Goal: Task Accomplishment & Management: Use online tool/utility

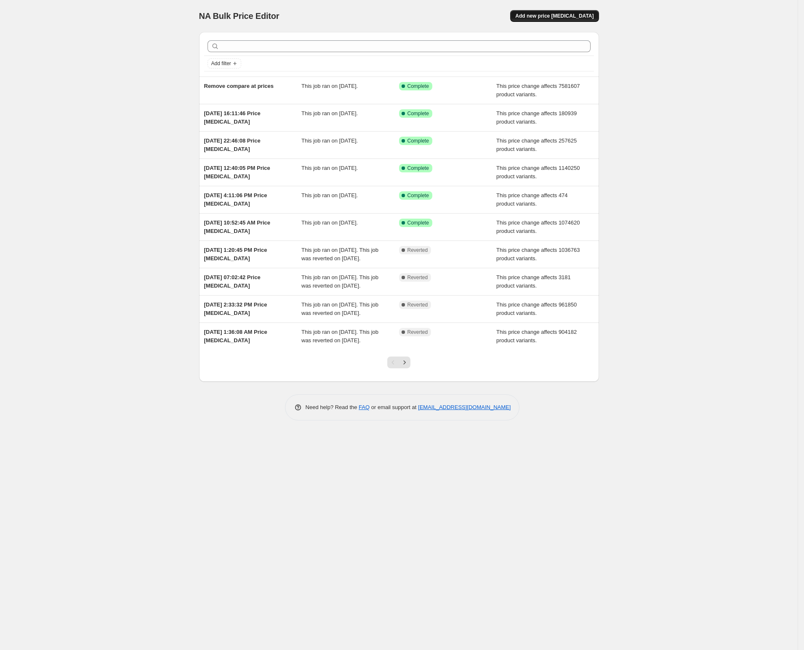
click at [555, 19] on span "Add new price [MEDICAL_DATA]" at bounding box center [554, 16] width 78 height 7
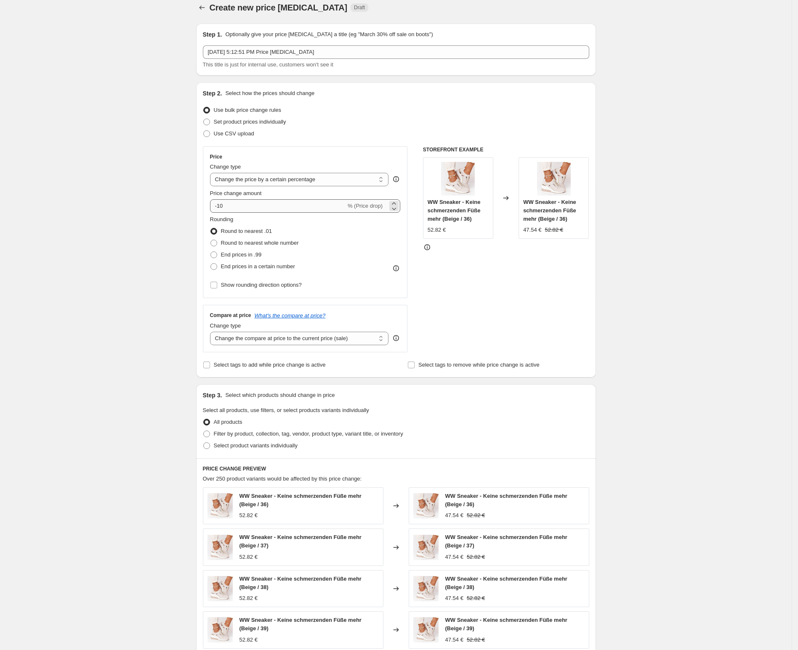
scroll to position [16, 0]
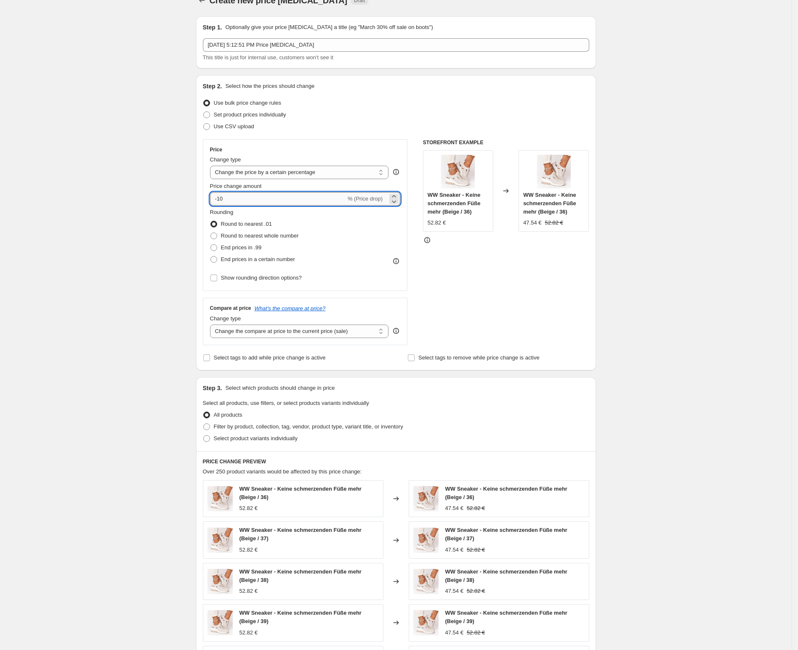
click at [265, 199] on input "-10" at bounding box center [278, 198] width 136 height 13
click at [291, 176] on select "Change the price to a certain amount Change the price by a certain amount Chang…" at bounding box center [299, 172] width 179 height 13
select select "no_change"
click at [212, 166] on select "Change the price to a certain amount Change the price by a certain amount Chang…" at bounding box center [299, 172] width 179 height 13
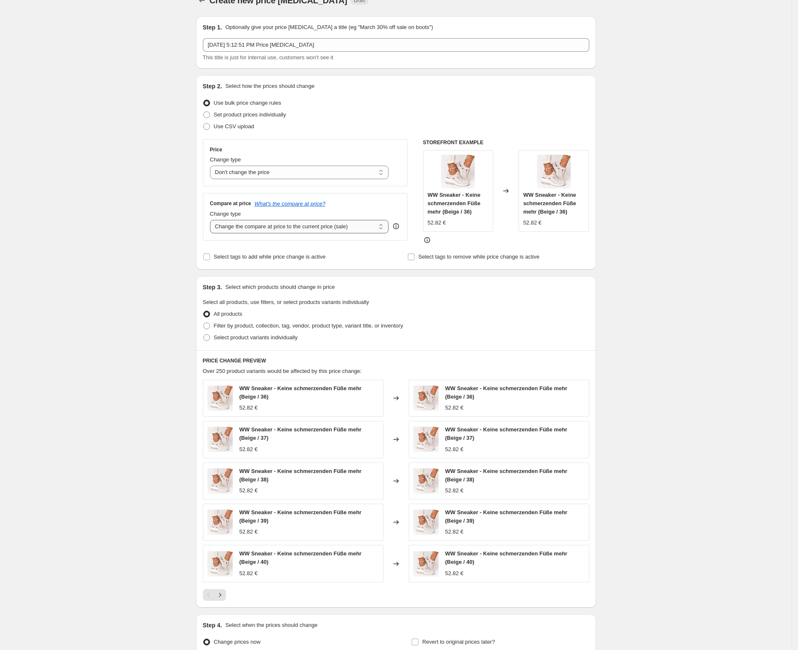
click at [261, 229] on select "Change the compare at price to the current price (sale) Change the compare at p…" at bounding box center [299, 226] width 179 height 13
click at [212, 220] on select "Change the compare at price to the current price (sale) Change the compare at p…" at bounding box center [299, 226] width 179 height 13
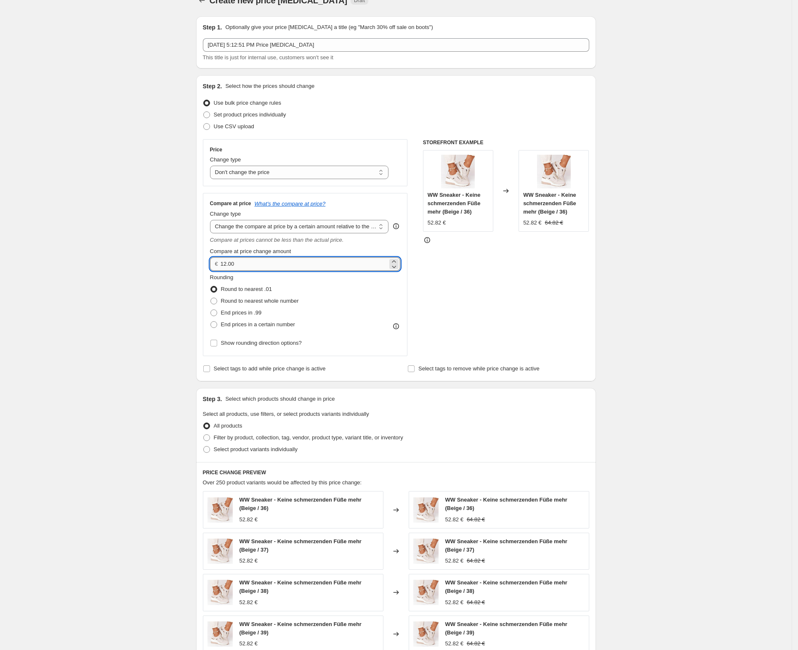
click at [274, 265] on input "12.00" at bounding box center [303, 263] width 167 height 13
click at [314, 230] on select "Change the compare at price to the current price (sale) Change the compare at p…" at bounding box center [299, 226] width 179 height 13
select select "pp"
click at [212, 220] on select "Change the compare at price to the current price (sale) Change the compare at p…" at bounding box center [299, 226] width 179 height 13
drag, startPoint x: 273, startPoint y: 264, endPoint x: 183, endPoint y: 259, distance: 89.8
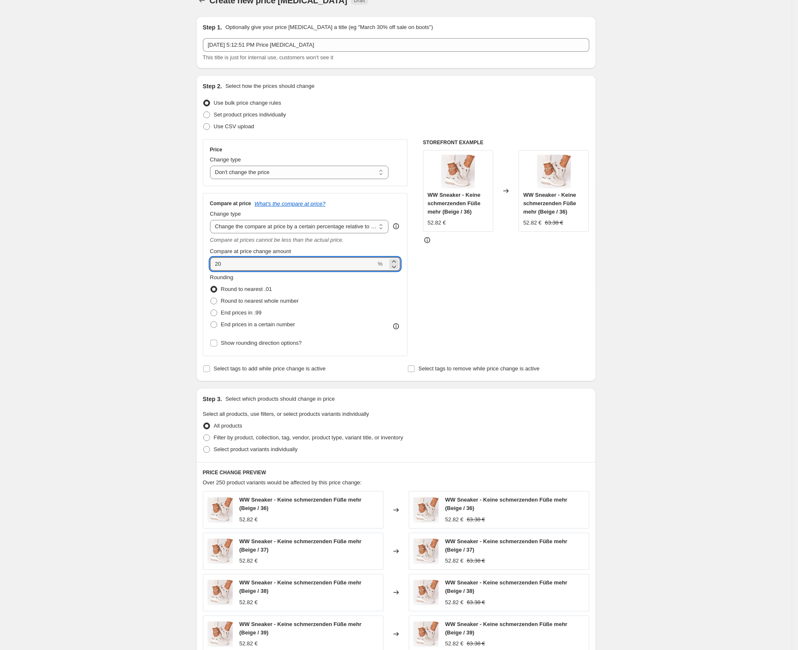
click at [183, 259] on div "Create new price [MEDICAL_DATA]. This page is ready Create new price [MEDICAL_D…" at bounding box center [395, 416] width 791 height 865
type input "100"
click at [90, 211] on div "Create new price [MEDICAL_DATA]. This page is ready Create new price [MEDICAL_D…" at bounding box center [395, 416] width 791 height 865
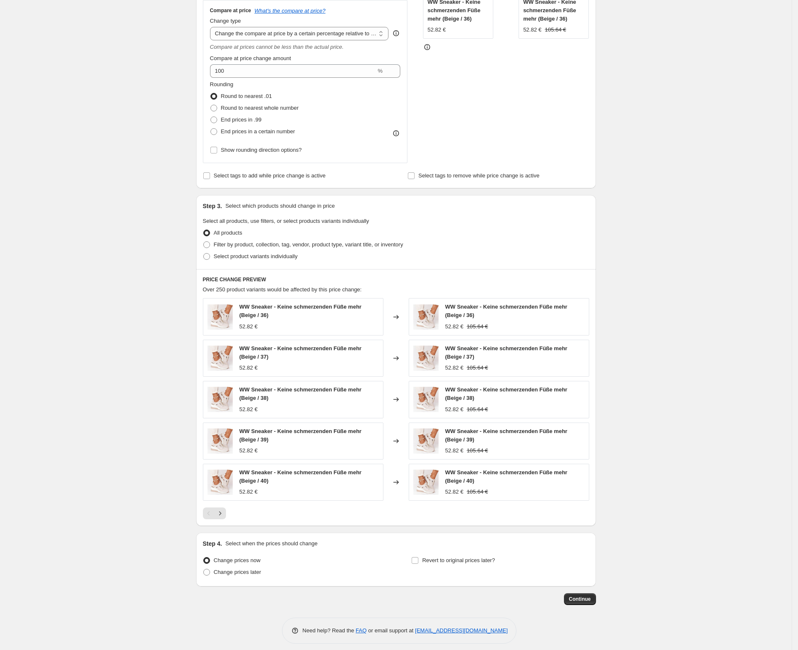
scroll to position [218, 0]
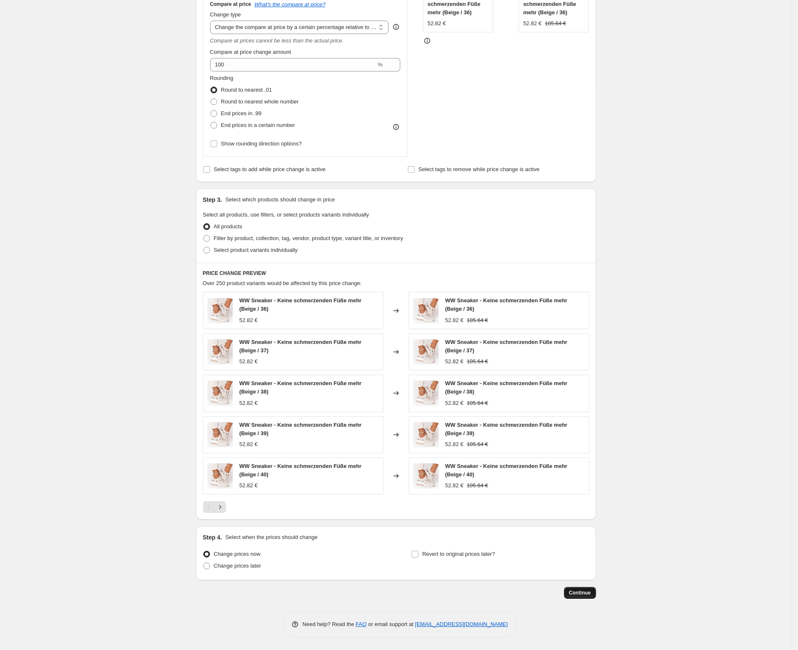
click at [584, 599] on button "Continue" at bounding box center [580, 593] width 32 height 12
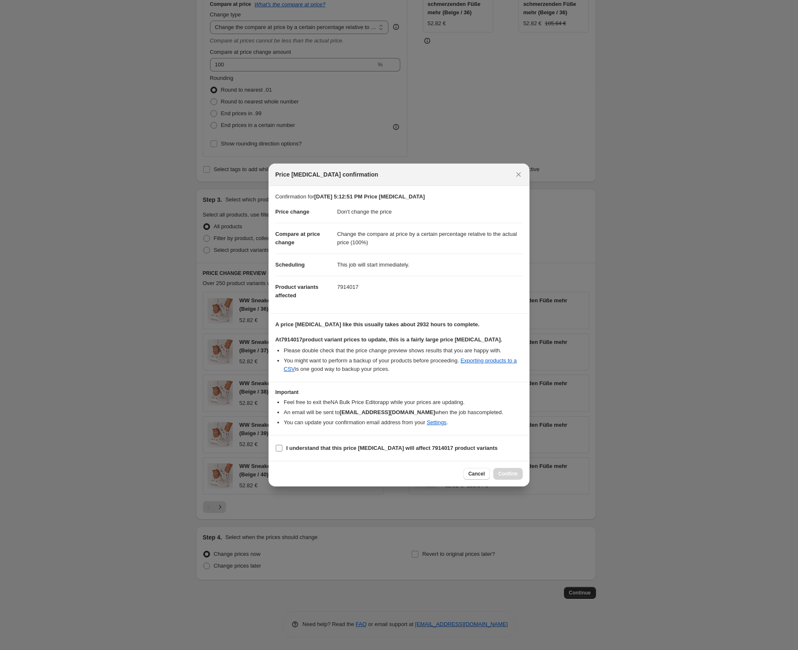
click at [390, 444] on label "I understand that this price [MEDICAL_DATA] will affect 7914017 product variants" at bounding box center [386, 449] width 222 height 12
click at [282, 445] on input "I understand that this price [MEDICAL_DATA] will affect 7914017 product variants" at bounding box center [279, 448] width 7 height 7
checkbox input "true"
click at [505, 478] on span "Confirm" at bounding box center [507, 474] width 19 height 7
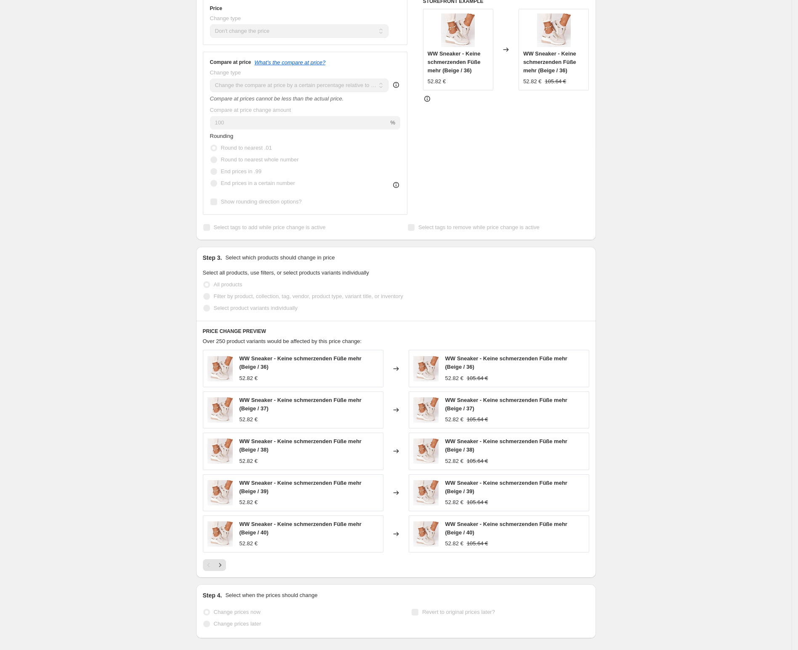
scroll to position [240, 0]
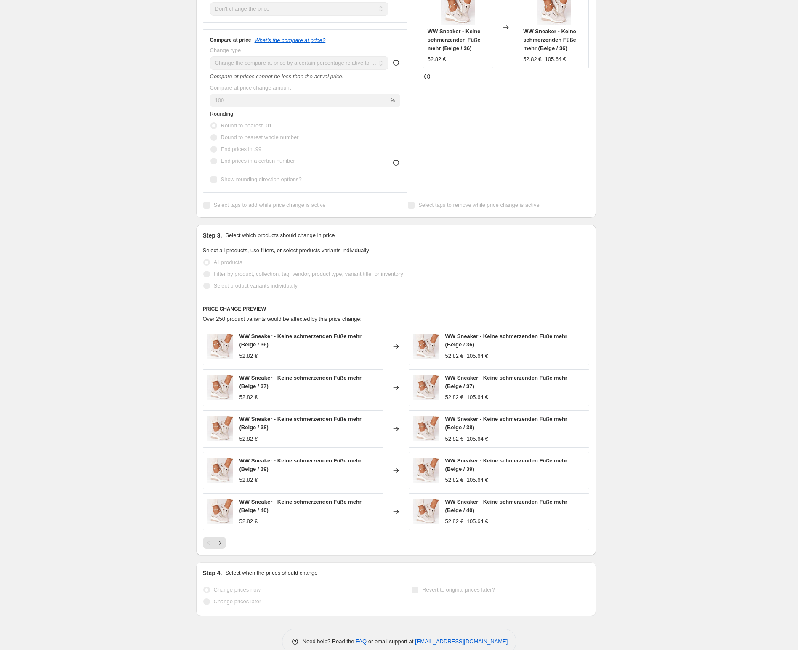
click at [66, 82] on div "[DATE] 5:12:51 PM Price [MEDICAL_DATA]. This page is ready [DATE] 5:12:51 PM Pr…" at bounding box center [395, 213] width 791 height 907
